Goal: Task Accomplishment & Management: Use online tool/utility

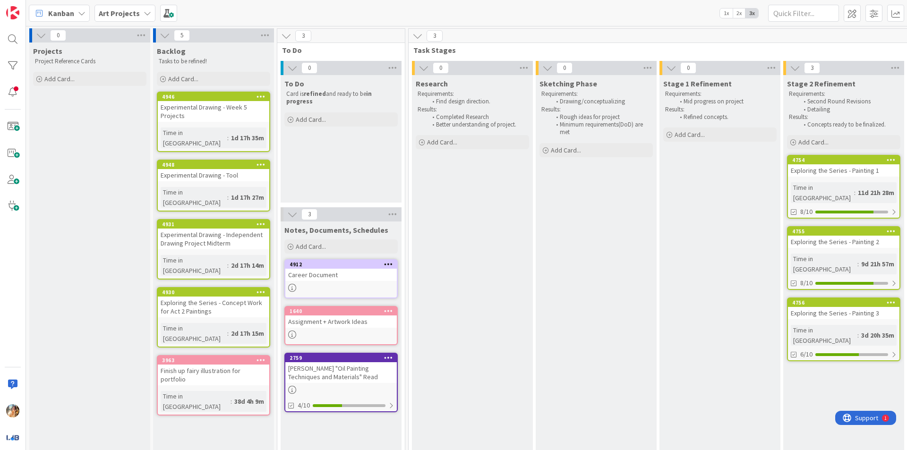
scroll to position [0, 253]
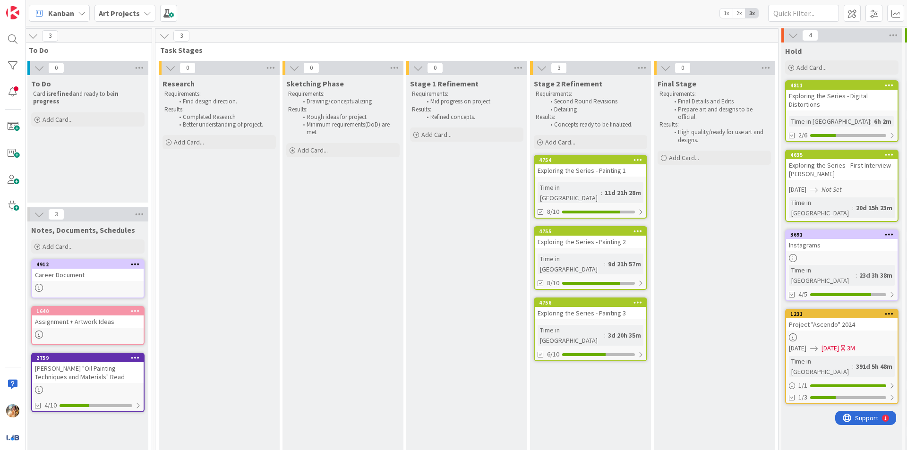
click at [602, 179] on div "4754 Exploring the Series - Painting 1 Time in [GEOGRAPHIC_DATA] : 11d 21h 28m …" at bounding box center [590, 187] width 113 height 64
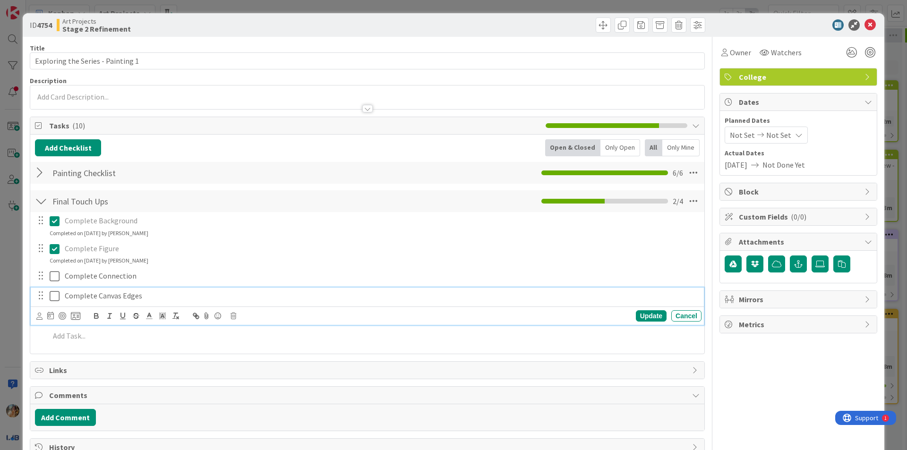
click at [234, 301] on p "Complete Canvas Edges" at bounding box center [381, 296] width 633 height 11
click at [237, 316] on div "Update Cancel" at bounding box center [368, 316] width 665 height 13
click at [236, 316] on icon at bounding box center [234, 316] width 6 height 7
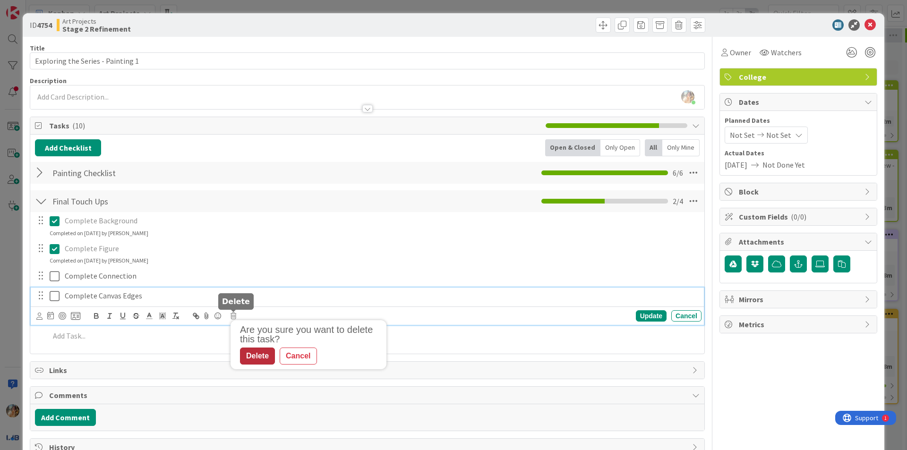
click at [254, 363] on div "Delete" at bounding box center [257, 356] width 35 height 17
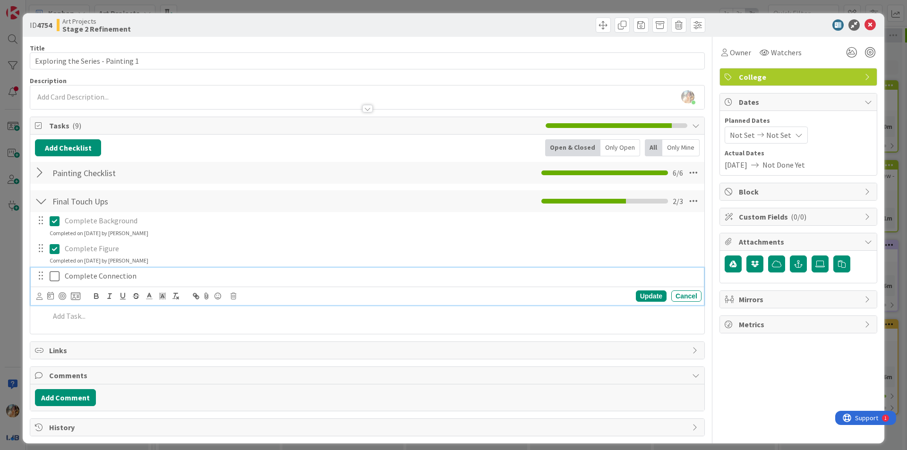
drag, startPoint x: 57, startPoint y: 276, endPoint x: 0, endPoint y: 278, distance: 57.2
click at [57, 276] on icon at bounding box center [55, 276] width 10 height 11
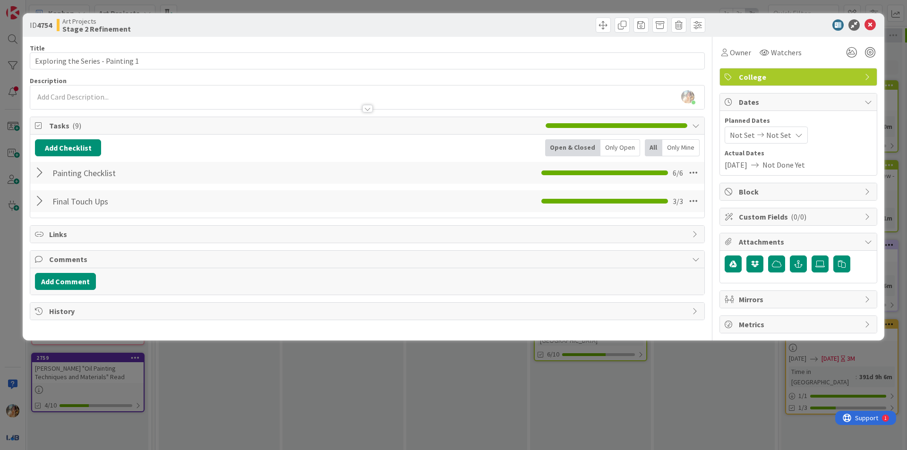
click at [0, 279] on div "ID 4754 Art Projects Stage 2 Refinement Title 33 / 128 Exploring the Series - P…" at bounding box center [453, 225] width 907 height 450
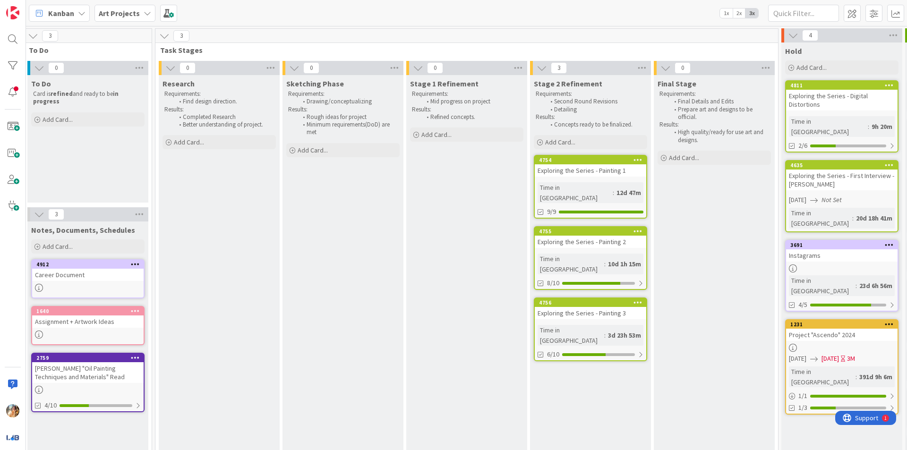
click at [593, 236] on div "Exploring the Series - Painting 2" at bounding box center [591, 242] width 112 height 12
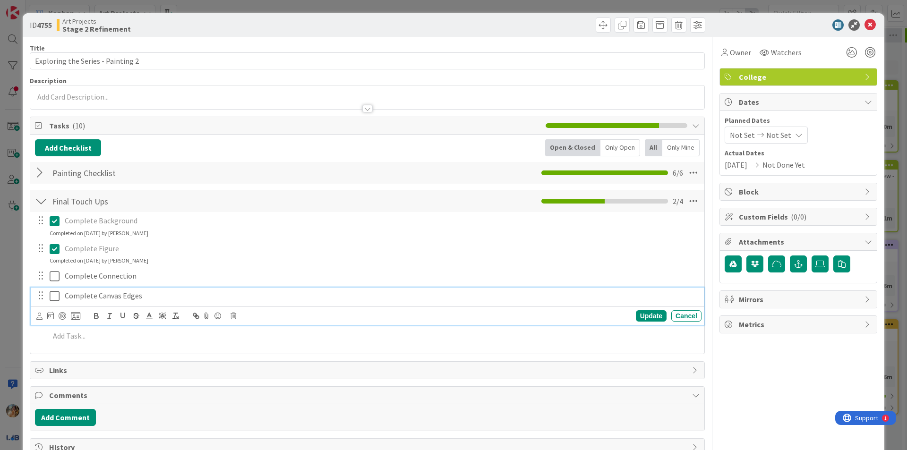
click at [146, 299] on p "Complete Canvas Edges" at bounding box center [381, 296] width 633 height 11
click at [232, 314] on icon at bounding box center [234, 316] width 6 height 7
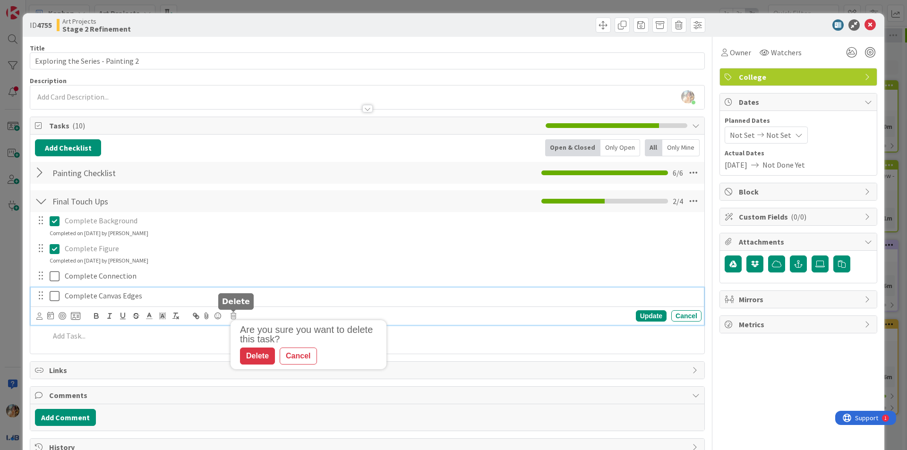
click at [261, 347] on div "Are you sure you want to delete this task? Delete Cancel" at bounding box center [310, 345] width 151 height 40
click at [261, 350] on div "Delete" at bounding box center [257, 356] width 35 height 17
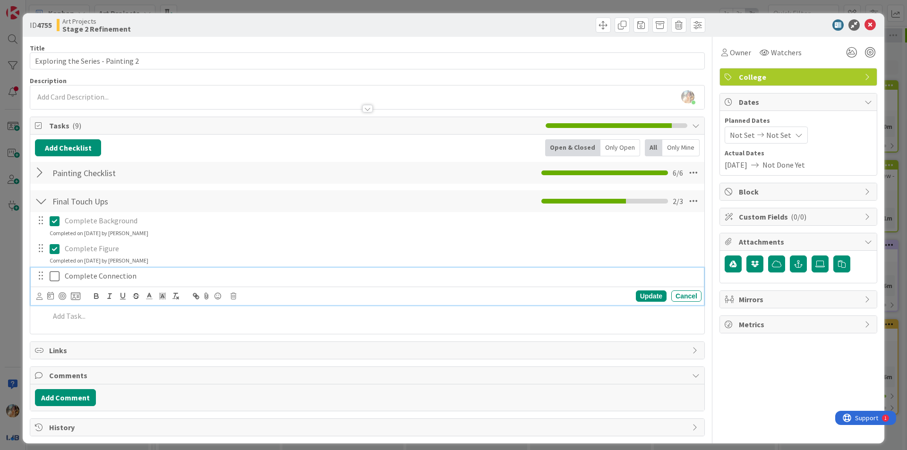
click at [58, 277] on icon at bounding box center [55, 276] width 10 height 11
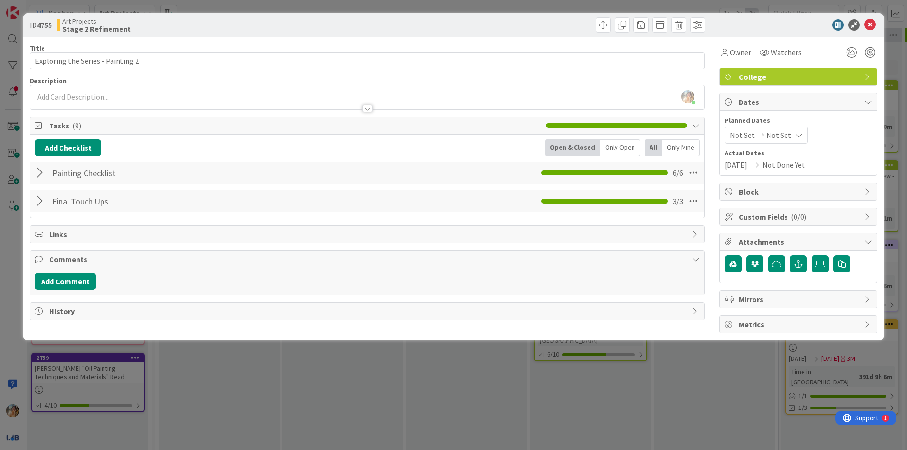
click at [2, 277] on div "ID 4755 Art Projects Stage 2 Refinement Title 33 / 128 Exploring the Series - P…" at bounding box center [453, 225] width 907 height 450
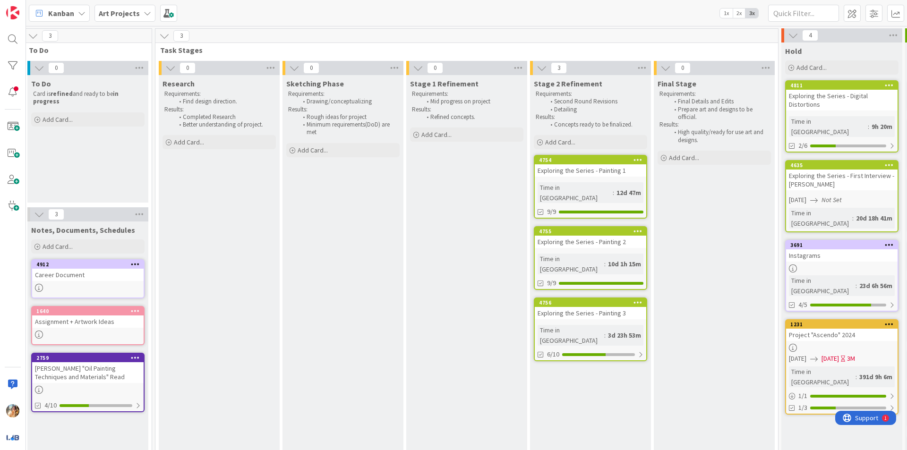
click at [628, 307] on div "Exploring the Series - Painting 3" at bounding box center [591, 313] width 112 height 12
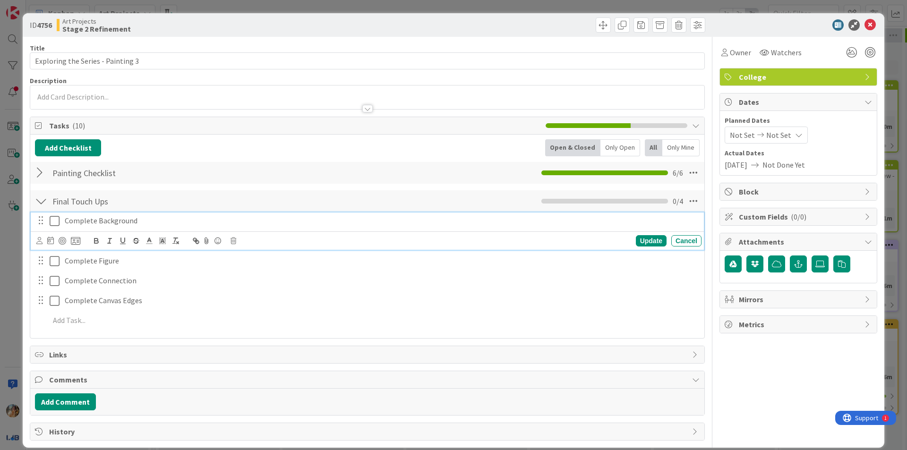
click at [55, 221] on icon at bounding box center [55, 220] width 10 height 11
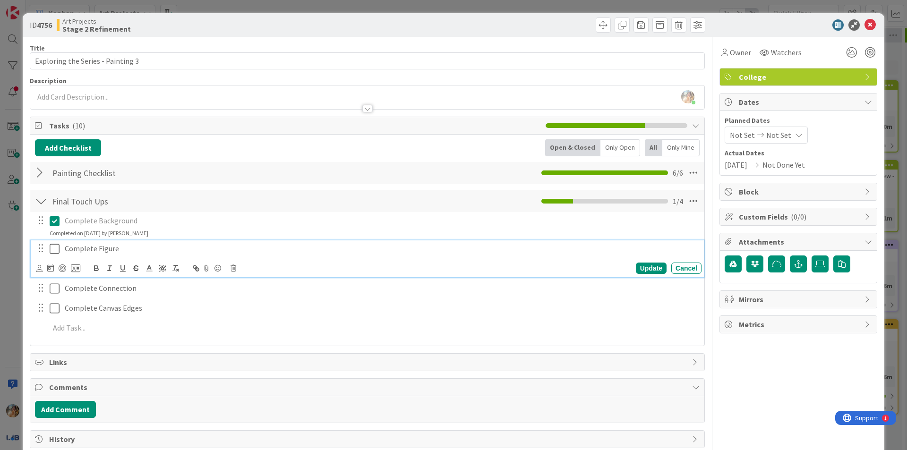
click at [54, 244] on icon at bounding box center [55, 248] width 10 height 11
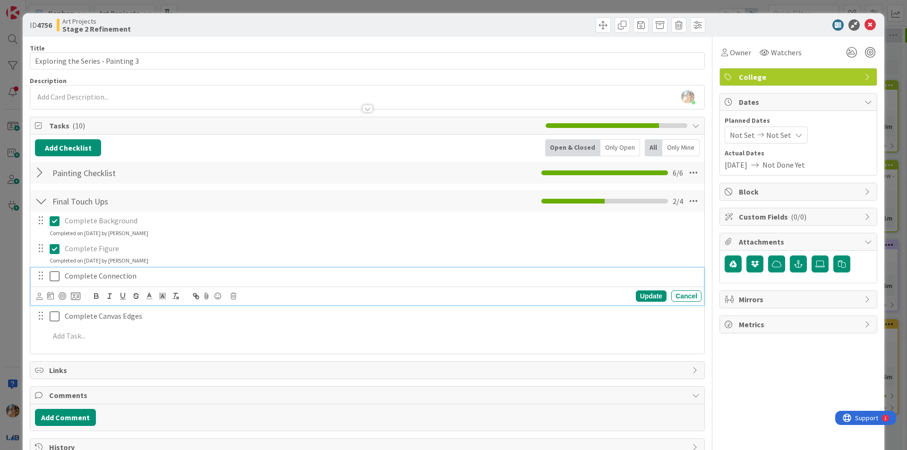
click at [55, 275] on icon at bounding box center [55, 276] width 10 height 11
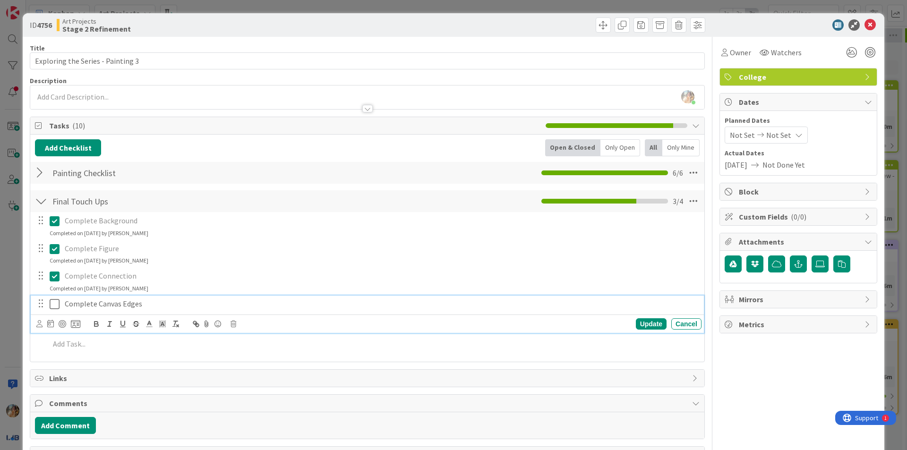
click at [166, 305] on p "Complete Canvas Edges" at bounding box center [381, 304] width 633 height 11
click at [232, 325] on icon at bounding box center [234, 324] width 6 height 7
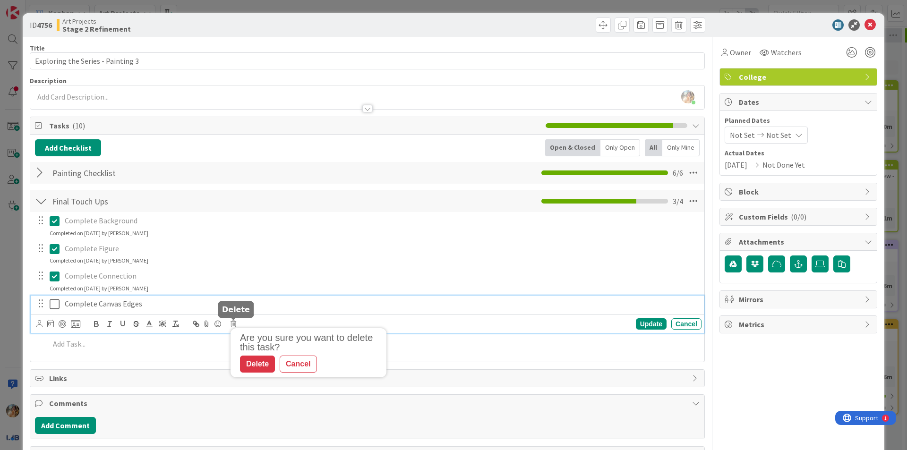
click at [252, 374] on div "Are you sure you want to delete this task? Delete Cancel" at bounding box center [309, 352] width 156 height 49
click at [253, 365] on div "Delete" at bounding box center [257, 364] width 35 height 17
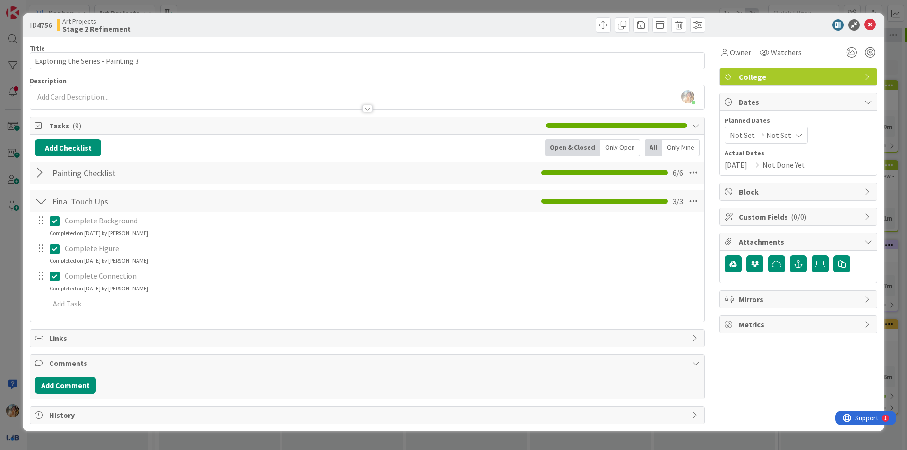
click at [0, 311] on div "ID 4756 Art Projects Stage 2 Refinement Title 33 / 128 Exploring the Series - P…" at bounding box center [453, 225] width 907 height 450
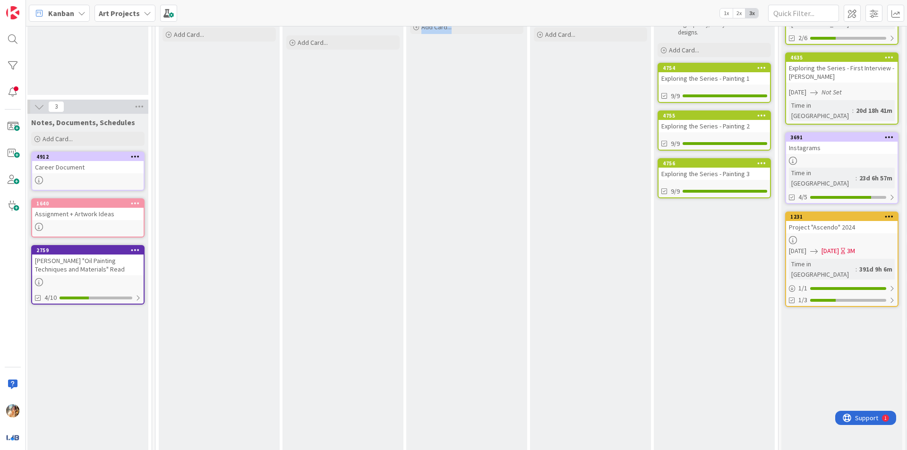
drag, startPoint x: 458, startPoint y: 443, endPoint x: 368, endPoint y: 442, distance: 90.3
click at [368, 442] on div "0 Research Requirements: Find design direction. Results: Completed Research Bet…" at bounding box center [466, 280] width 619 height 655
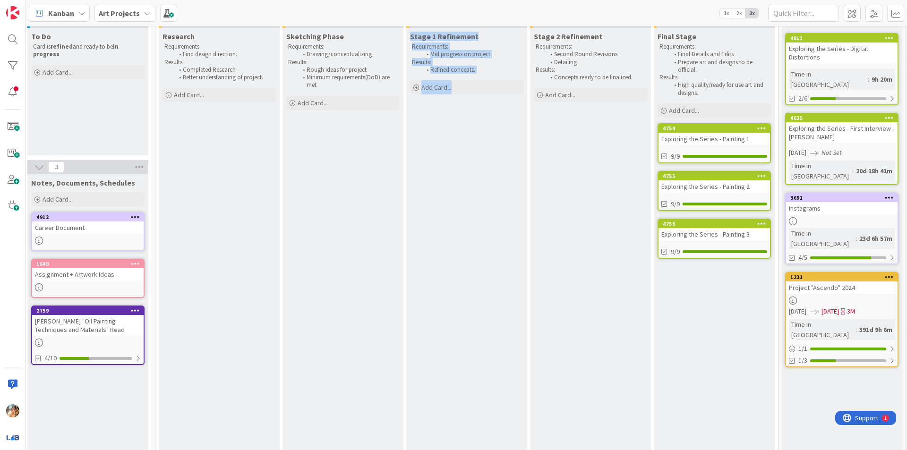
scroll to position [0, 253]
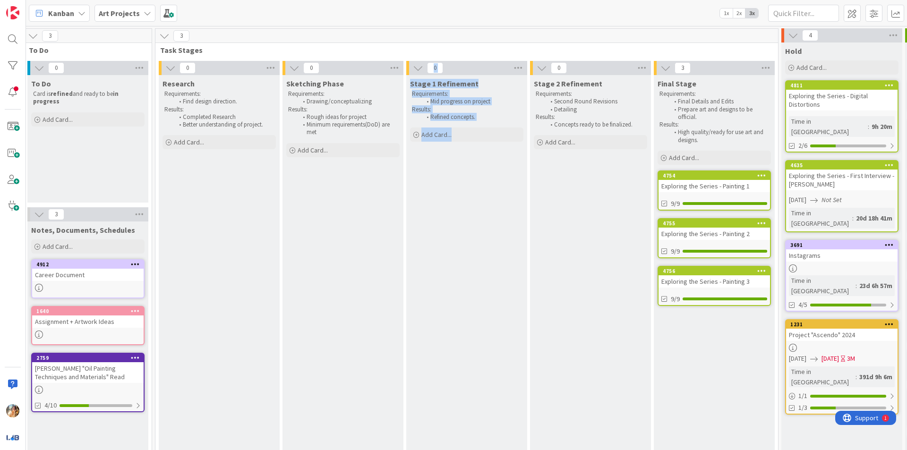
click at [487, 246] on div "Stage 1 Refinement Requirements: Mid progress on project Results: Refined conce…" at bounding box center [466, 393] width 121 height 636
click at [475, 370] on div "Stage 1 Refinement Requirements: Mid progress on project Results: Refined conce…" at bounding box center [466, 393] width 121 height 636
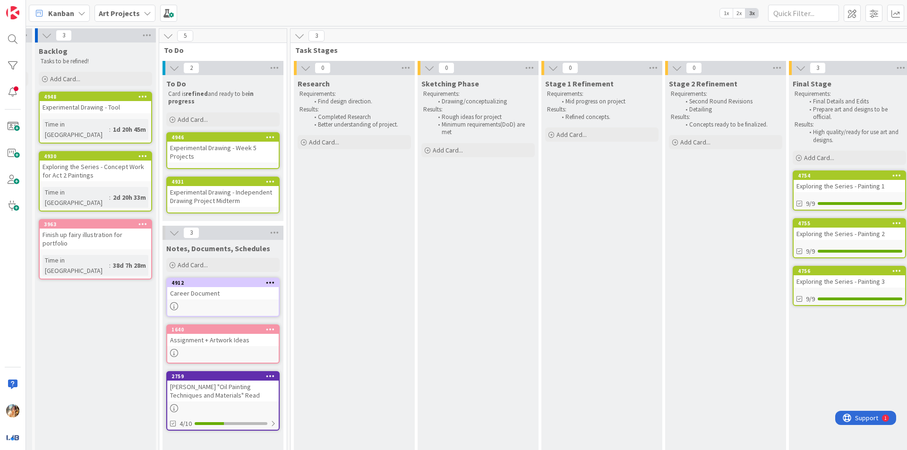
scroll to position [0, 137]
